Goal: Check status: Check status

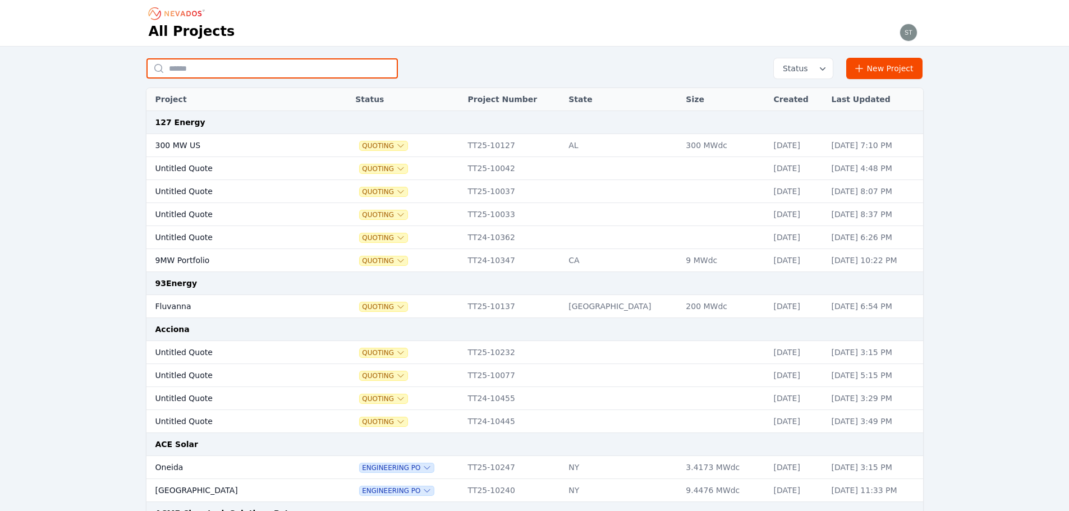
click at [274, 75] on input "text" at bounding box center [271, 68] width 251 height 20
type input "********"
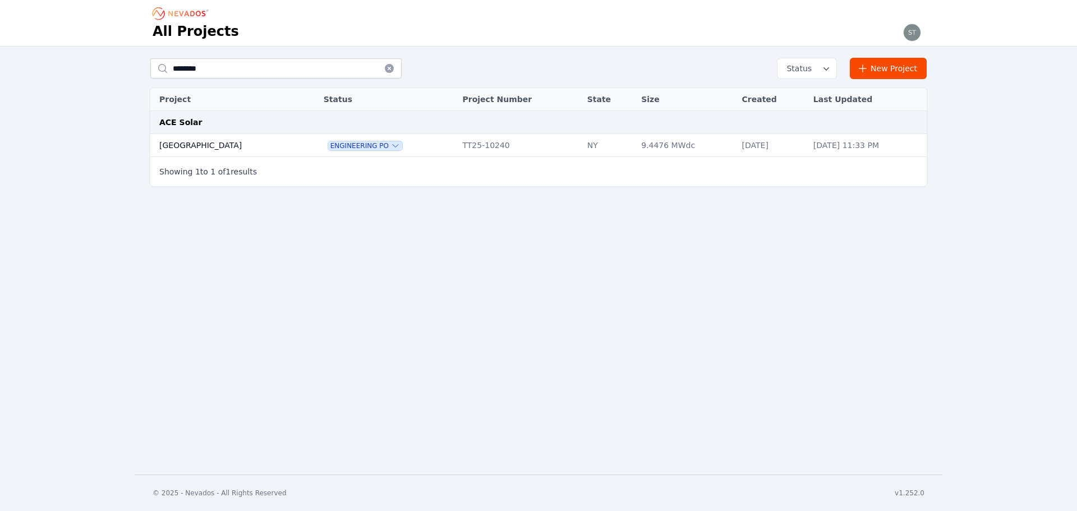
click at [222, 145] on td "[GEOGRAPHIC_DATA]" at bounding box center [225, 145] width 150 height 23
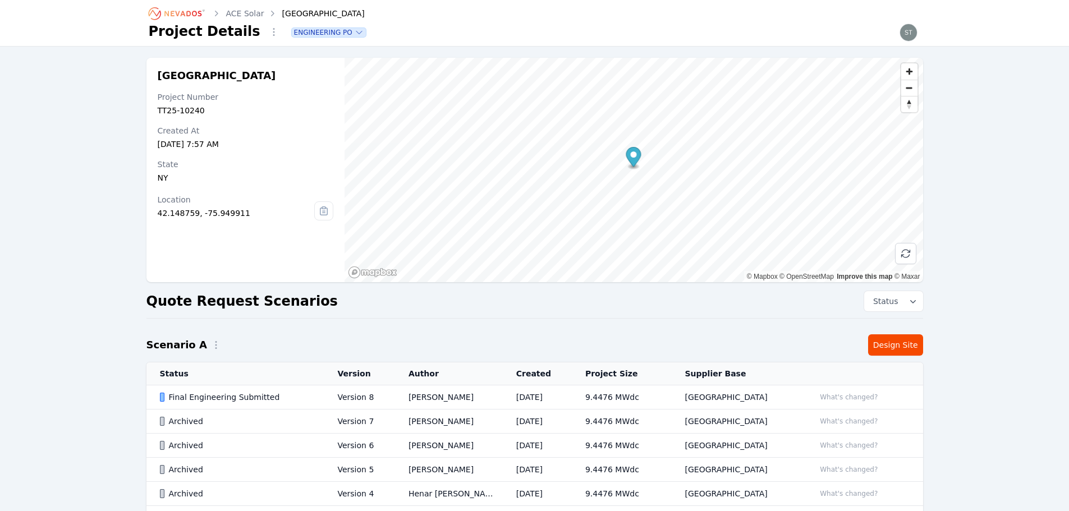
click at [286, 398] on div "Final Engineering Submitted" at bounding box center [239, 397] width 159 height 11
